Goal: Transaction & Acquisition: Purchase product/service

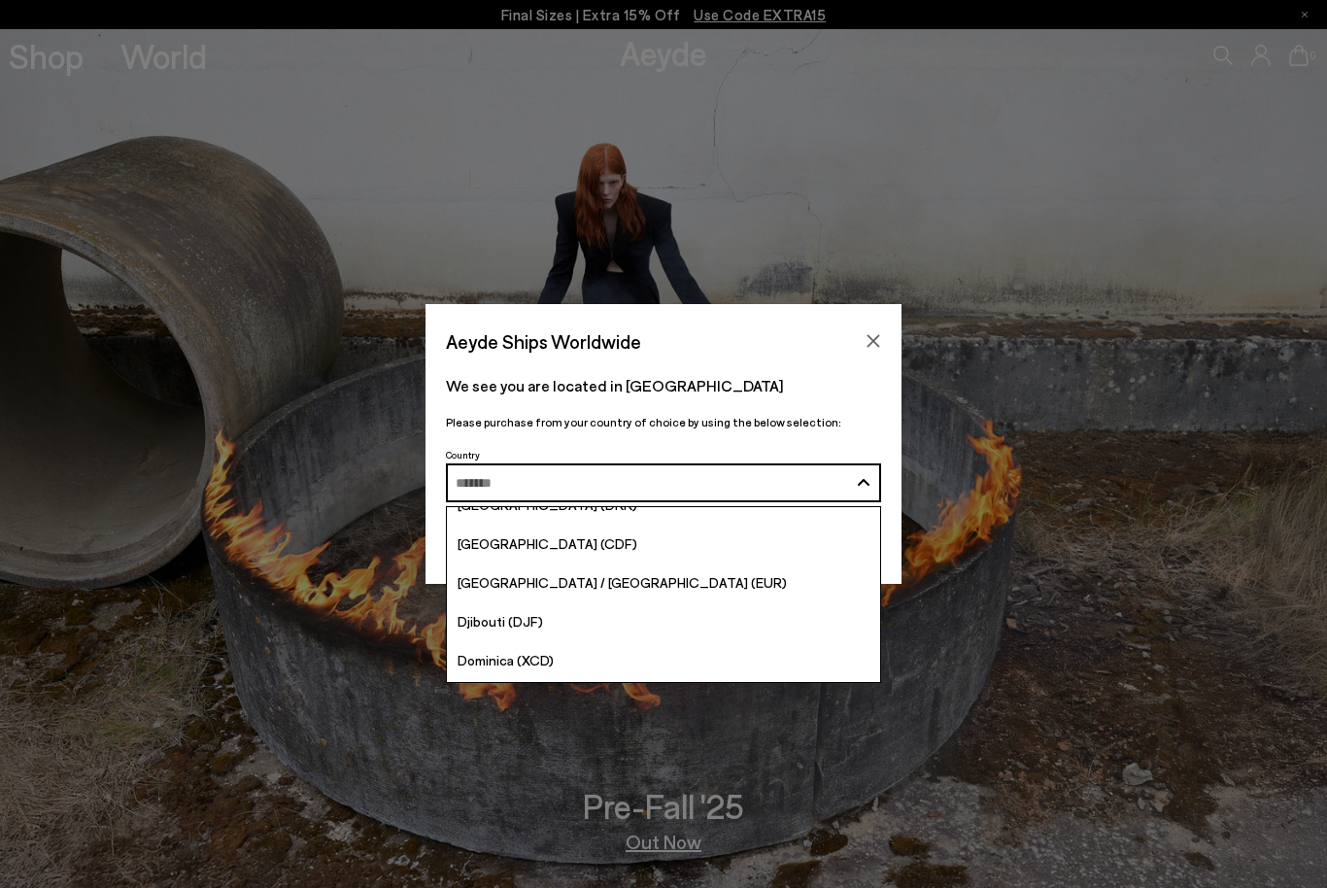
scroll to position [1857, 0]
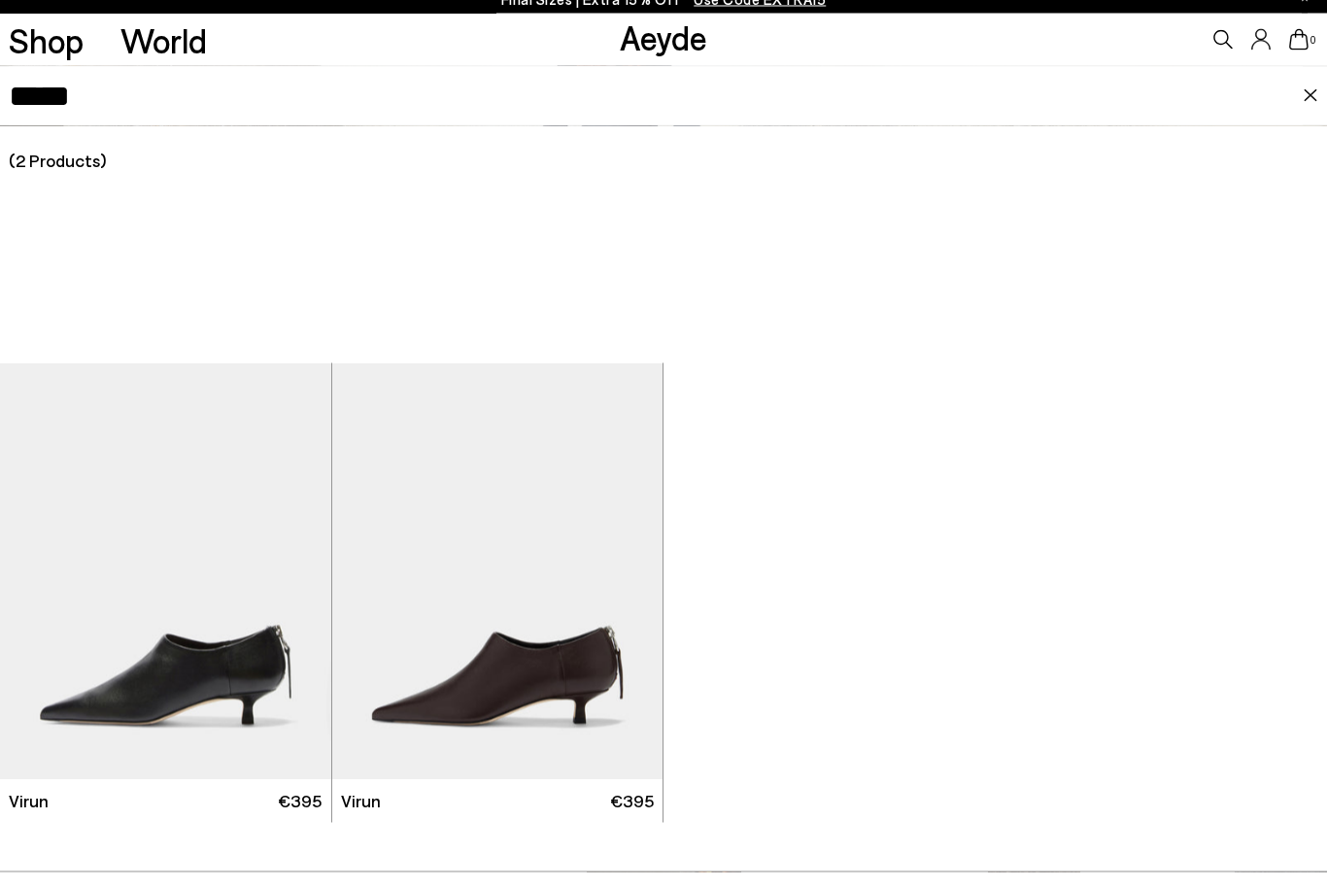
scroll to position [89, 0]
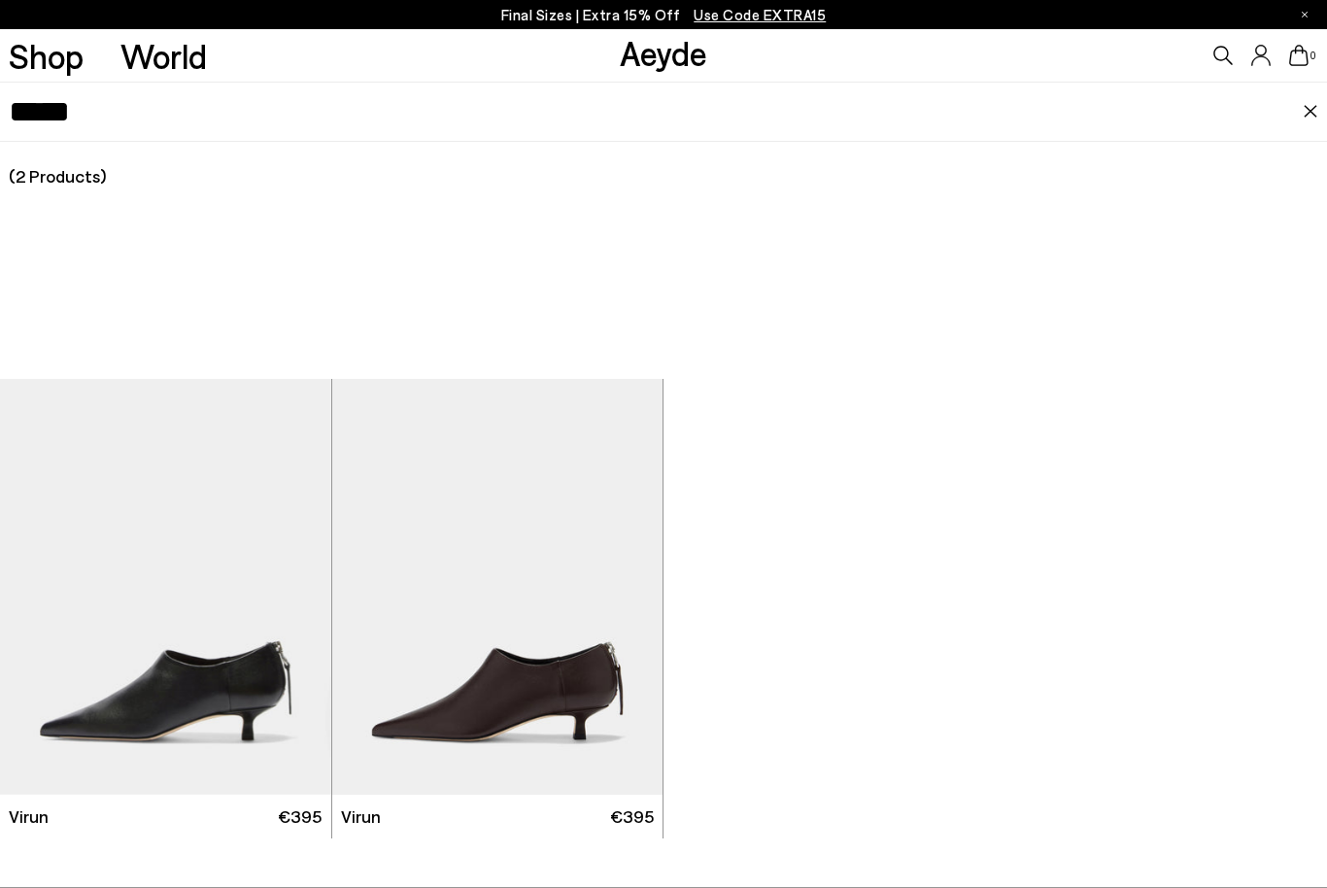
type input "*****"
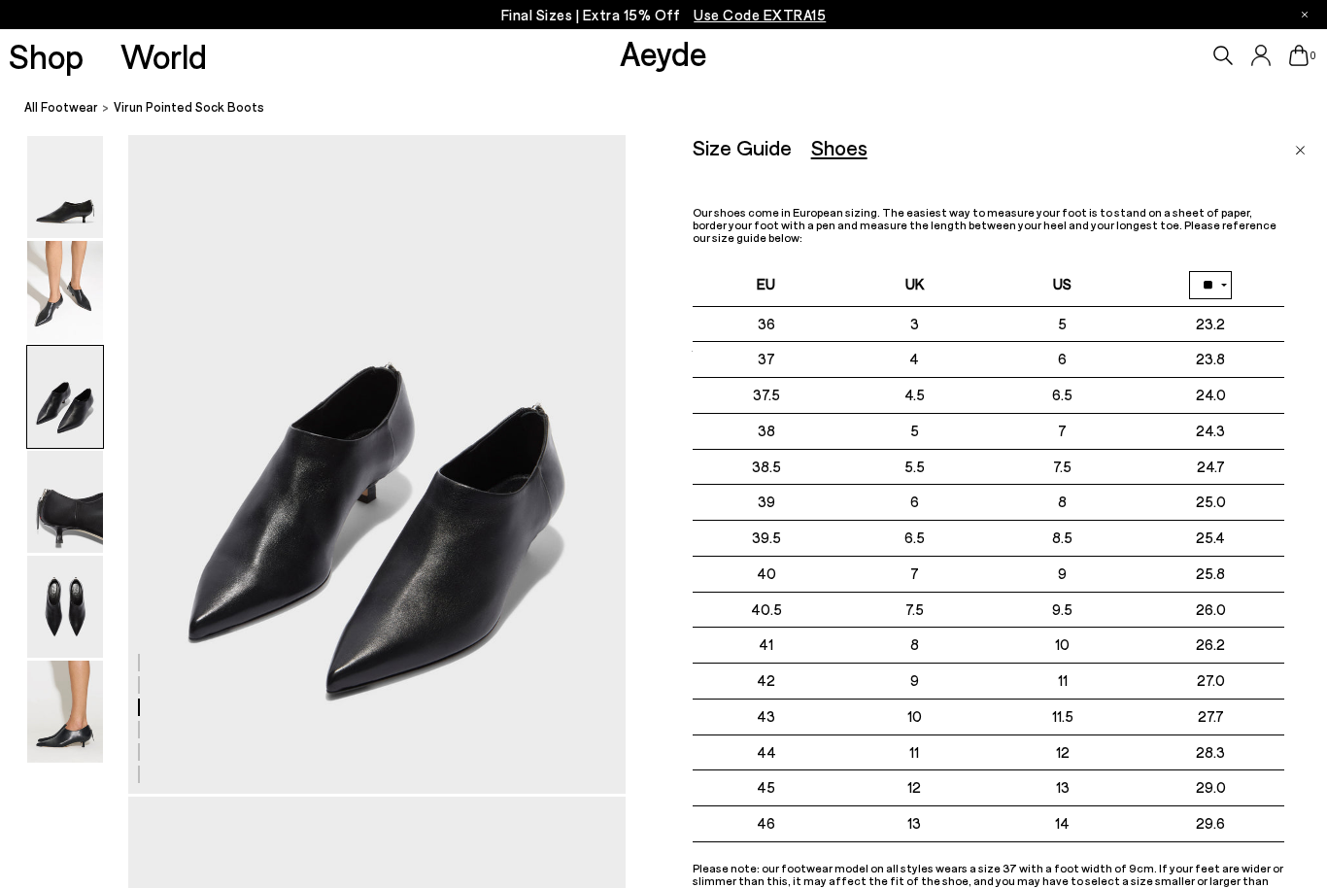
scroll to position [1336, 0]
click at [1305, 147] on div "Size Guide Shoes Belt Our shoes come in European sizing. The easiest way to mea…" at bounding box center [976, 332] width 701 height 394
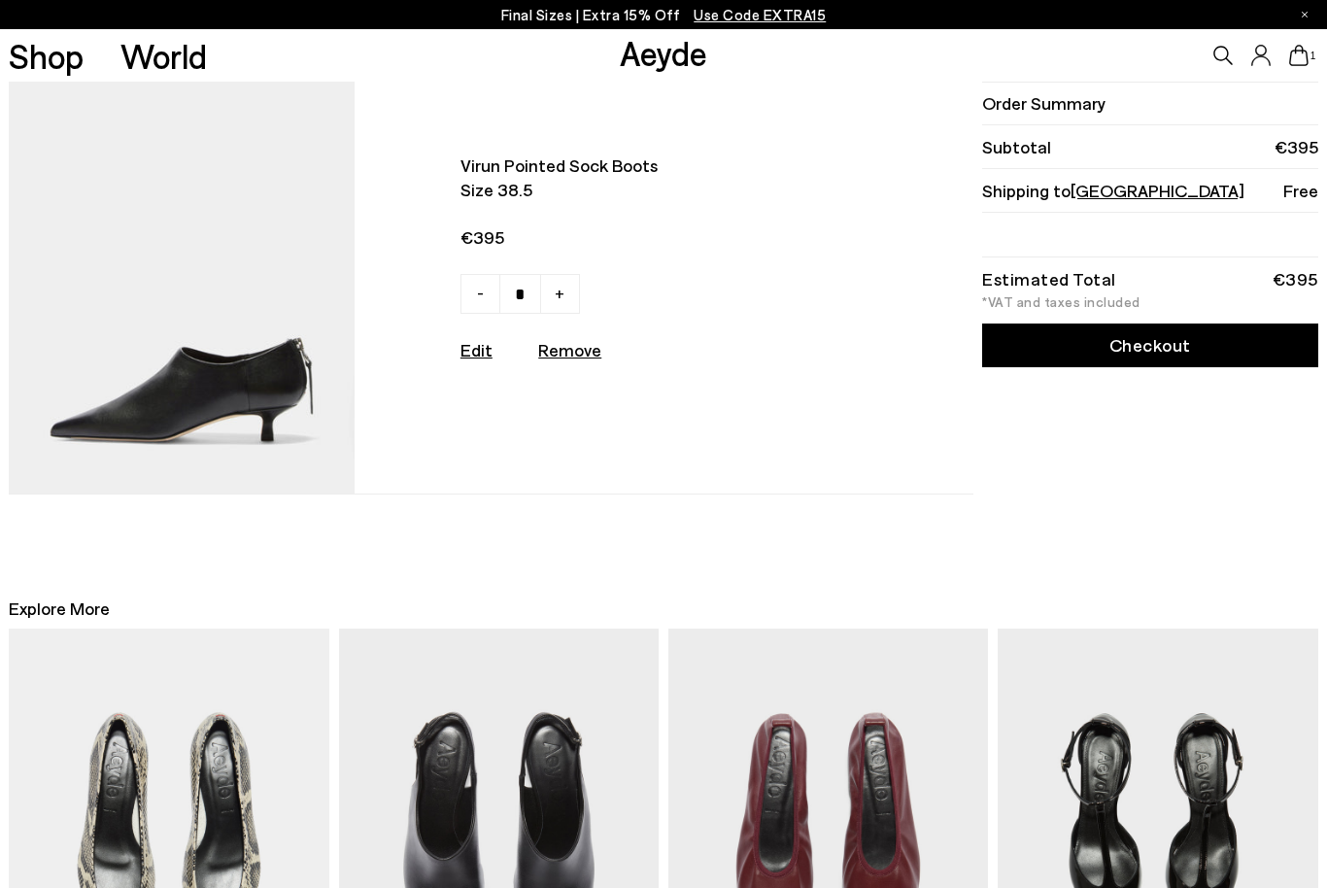
scroll to position [27, 0]
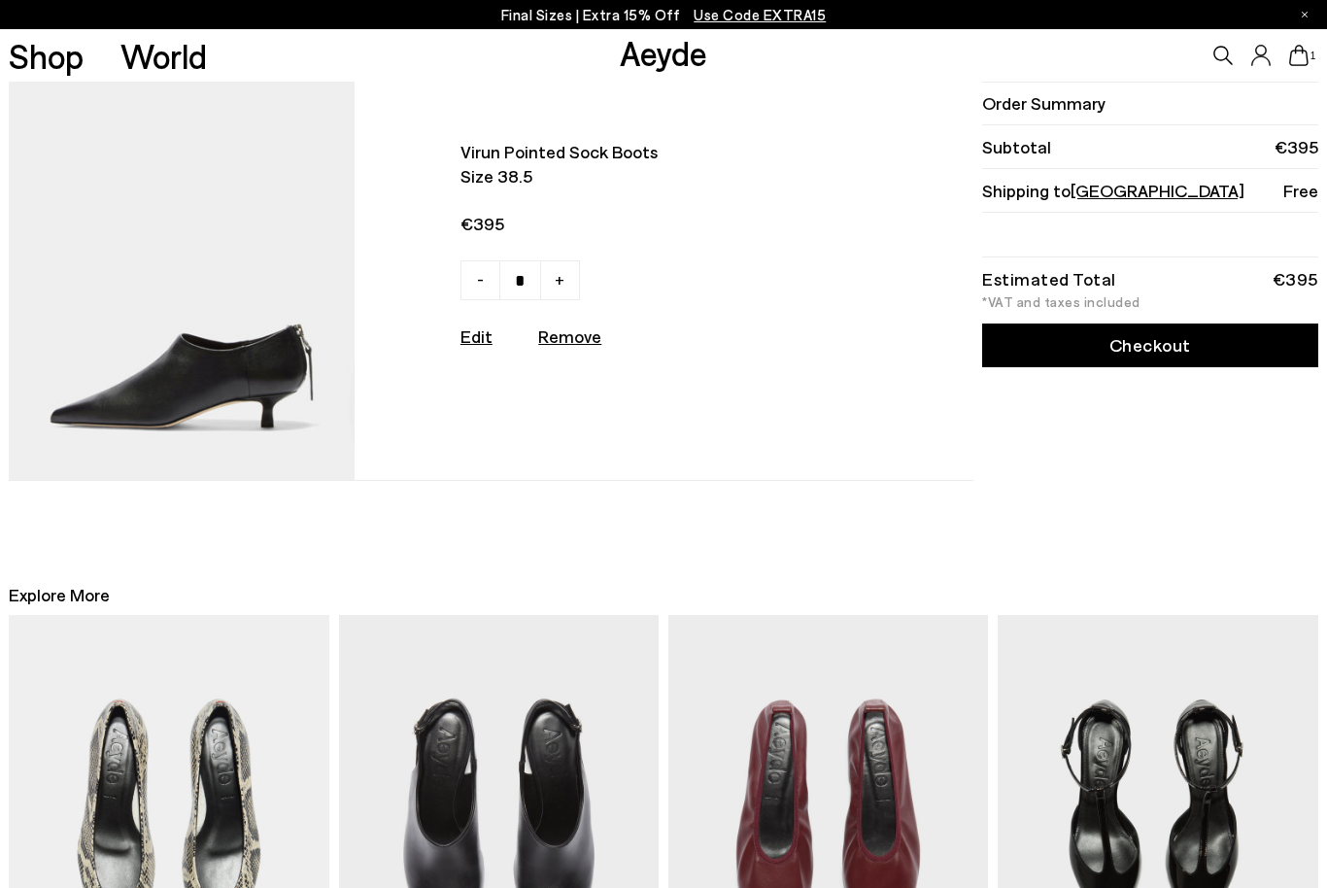
click at [1162, 338] on link "Checkout" at bounding box center [1150, 345] width 336 height 44
